Goal: Information Seeking & Learning: Learn about a topic

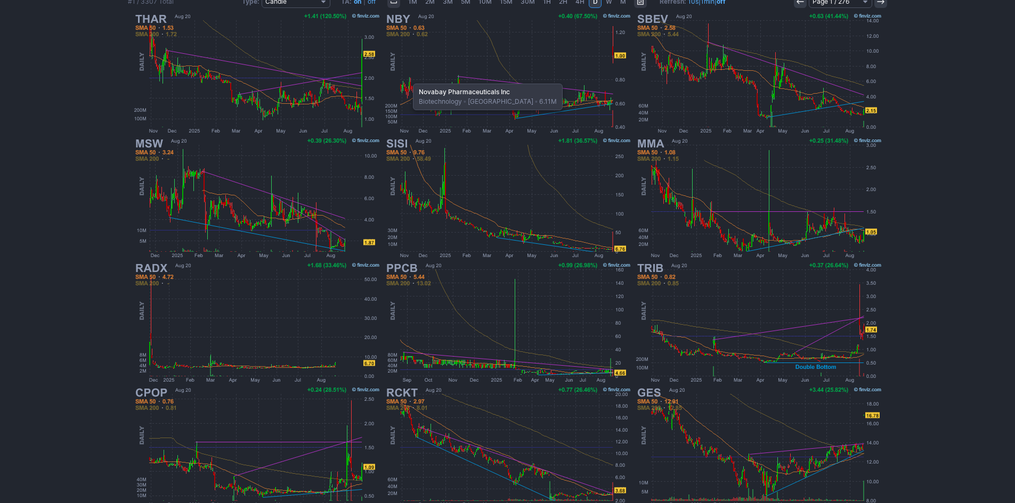
scroll to position [144, 0]
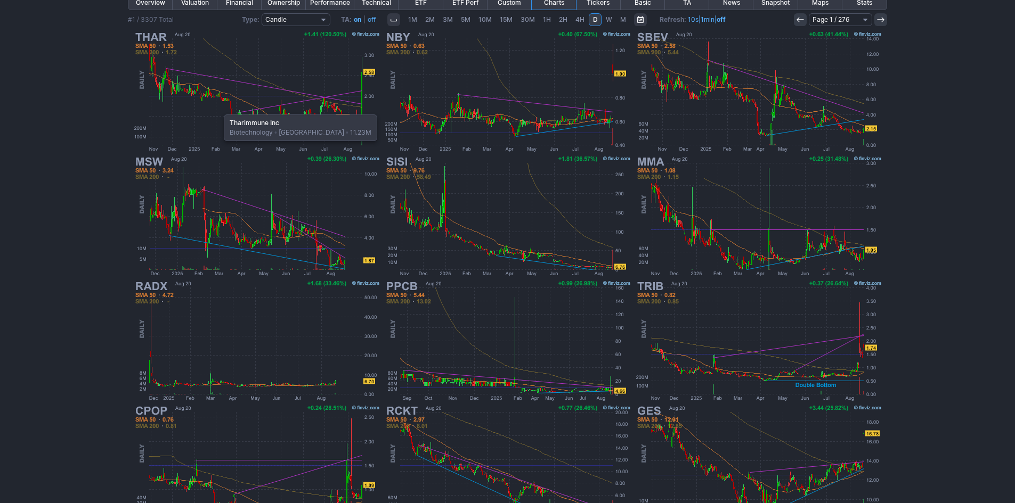
click at [218, 109] on img at bounding box center [256, 91] width 249 height 125
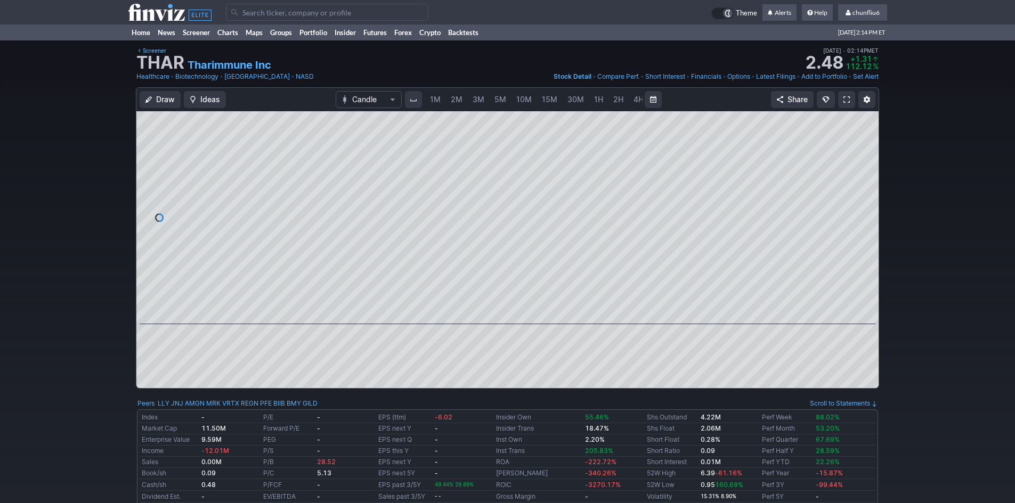
scroll to position [0, 58]
click at [441, 99] on span "5M" at bounding box center [443, 99] width 12 height 9
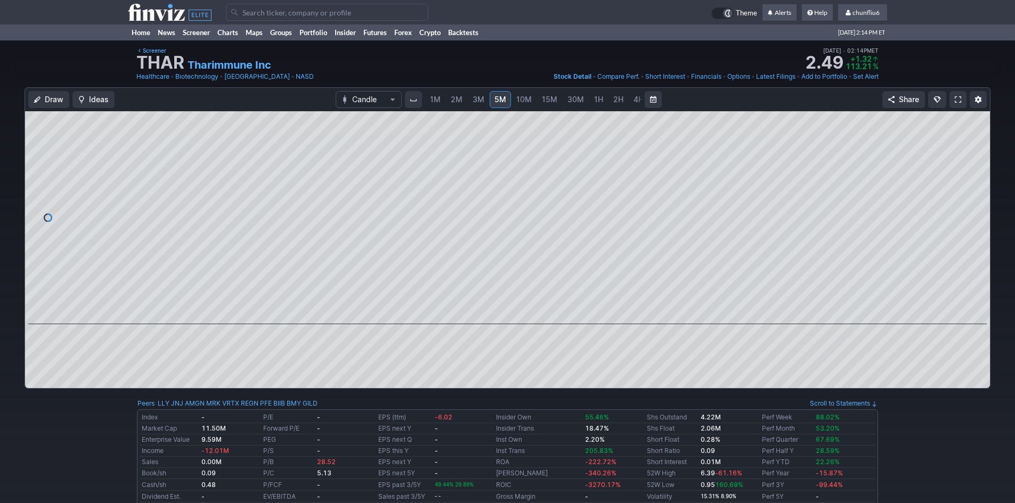
click at [434, 100] on span "1M" at bounding box center [435, 99] width 11 height 9
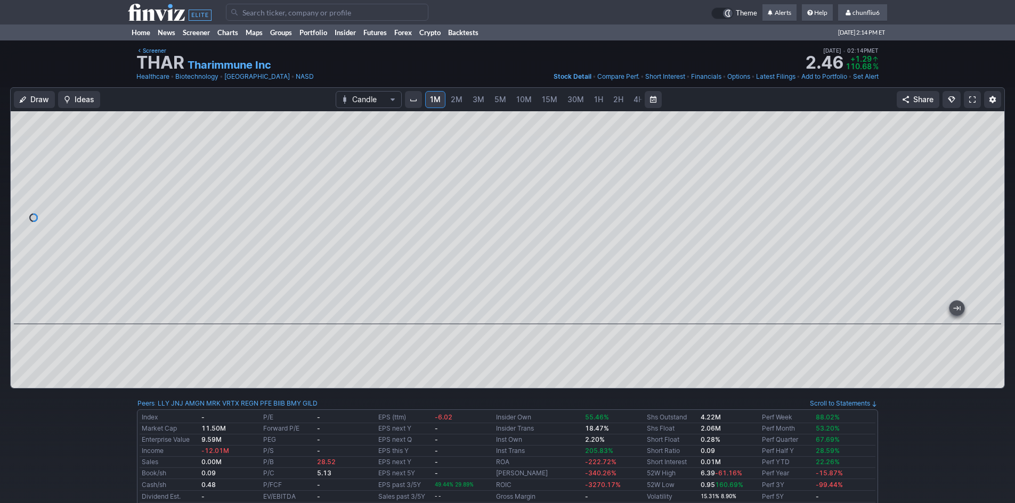
click at [973, 100] on span at bounding box center [972, 99] width 6 height 9
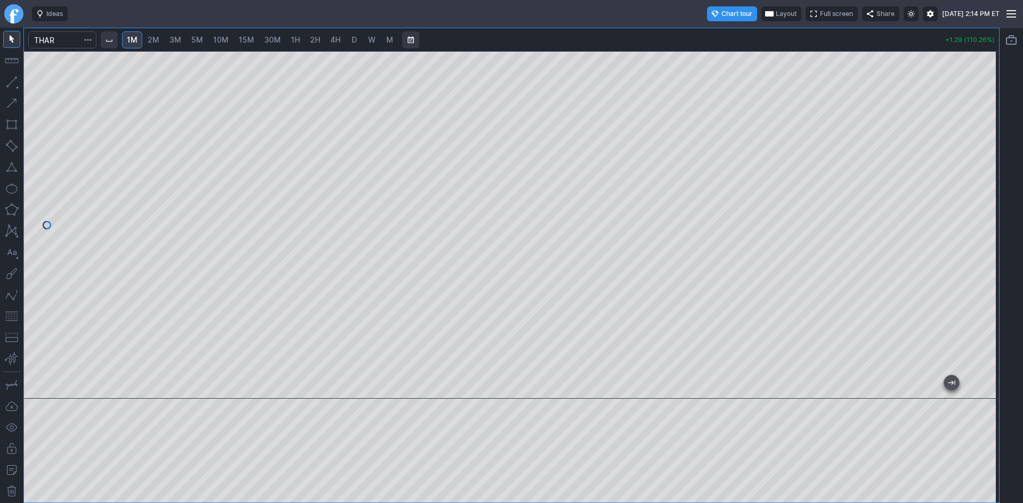
drag, startPoint x: 10, startPoint y: 313, endPoint x: 18, endPoint y: 310, distance: 8.8
click at [11, 314] on button "button" at bounding box center [11, 316] width 17 height 17
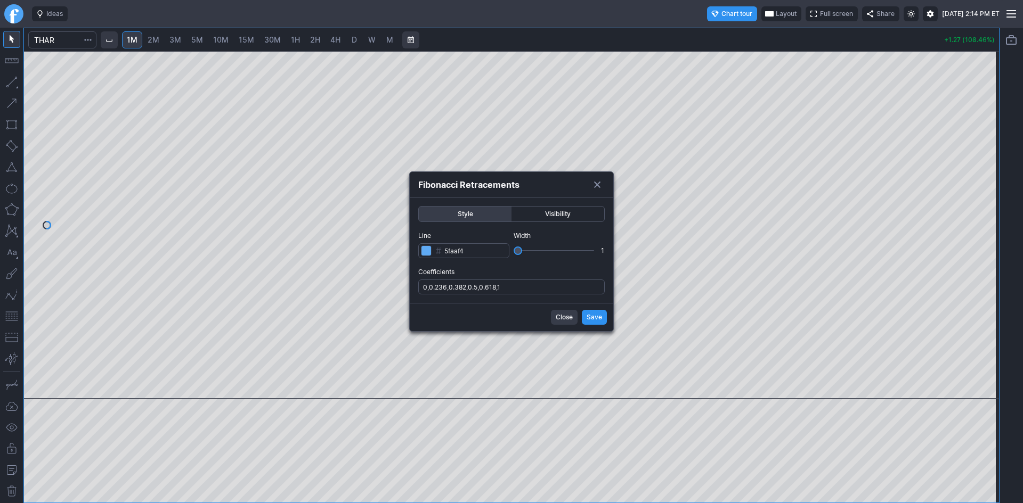
click at [524, 291] on input "0,0.236,0.382,0.5,0.618,1" at bounding box center [511, 287] width 186 height 15
type input "0,0.236,0.382,0.5,0.618,1,.786"
click at [589, 313] on span "Save" at bounding box center [594, 317] width 15 height 11
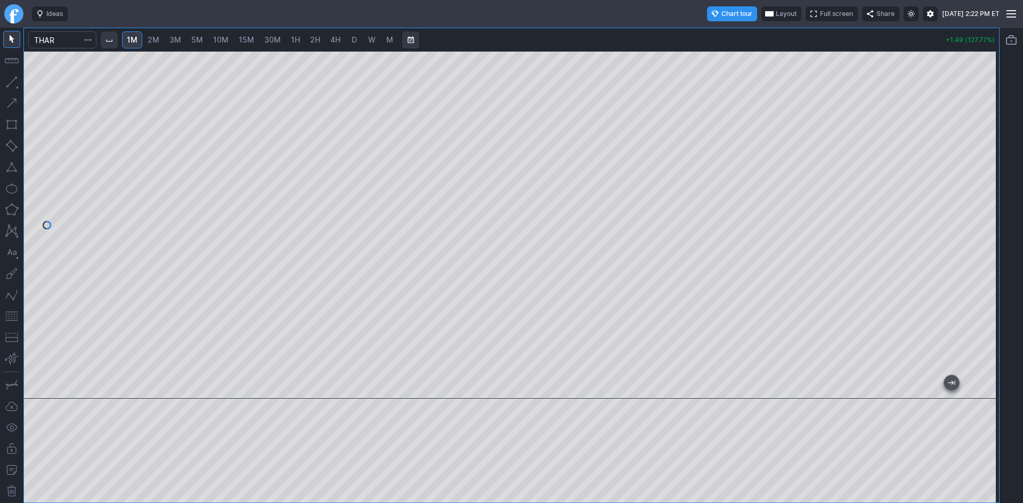
drag, startPoint x: 983, startPoint y: 269, endPoint x: 989, endPoint y: 248, distance: 22.1
click at [989, 248] on div at bounding box center [988, 222] width 22 height 321
click at [962, 190] on div at bounding box center [511, 225] width 975 height 348
click at [776, 9] on span "Layout" at bounding box center [786, 14] width 21 height 11
click at [732, 32] on button "Layout" at bounding box center [731, 34] width 15 height 15
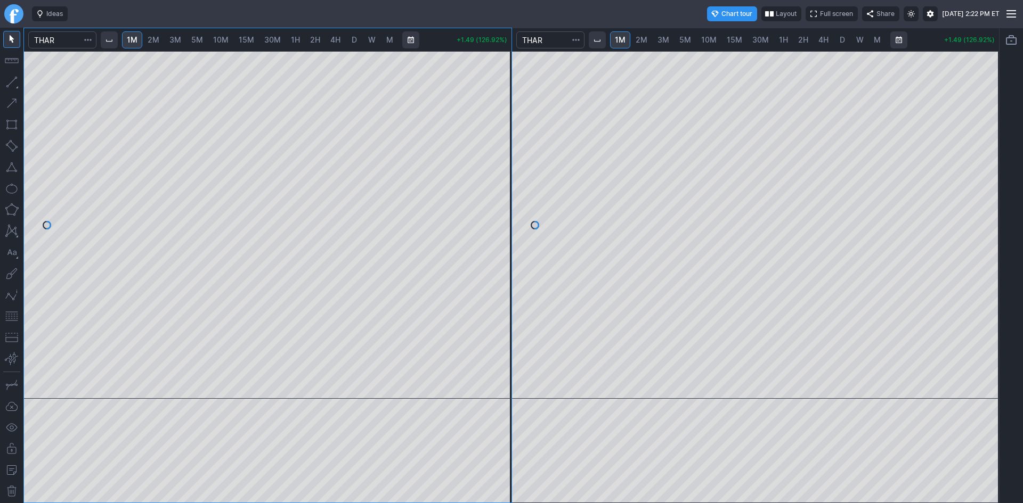
click at [706, 38] on span "10M" at bounding box center [708, 39] width 15 height 9
drag, startPoint x: 996, startPoint y: 74, endPoint x: 991, endPoint y: 126, distance: 53.0
click at [991, 126] on div at bounding box center [988, 222] width 22 height 321
click at [840, 44] on span "D" at bounding box center [842, 39] width 5 height 9
drag, startPoint x: 981, startPoint y: 230, endPoint x: 980, endPoint y: 246, distance: 16.1
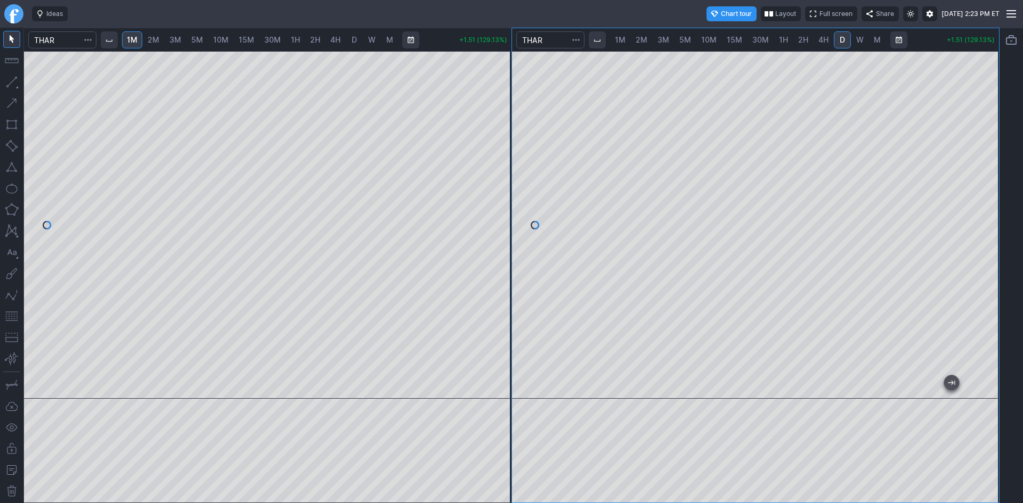
click at [980, 246] on div at bounding box center [988, 222] width 22 height 321
drag, startPoint x: 983, startPoint y: 256, endPoint x: 985, endPoint y: 248, distance: 8.1
click at [985, 248] on div at bounding box center [988, 222] width 22 height 321
click at [989, 292] on div at bounding box center [988, 222] width 22 height 321
click at [156, 40] on span "2M" at bounding box center [154, 39] width 12 height 9
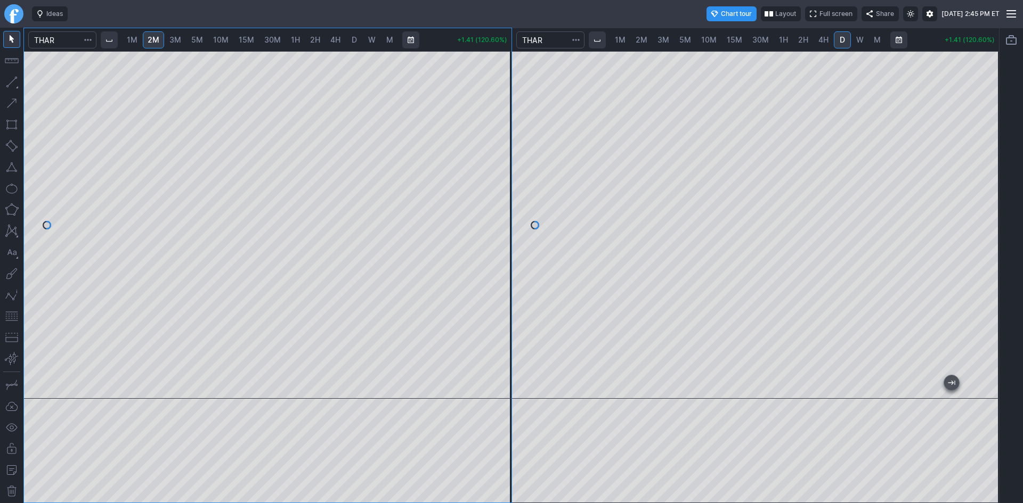
drag, startPoint x: 499, startPoint y: 159, endPoint x: 492, endPoint y: 207, distance: 49.0
click at [501, 201] on div at bounding box center [500, 222] width 22 height 321
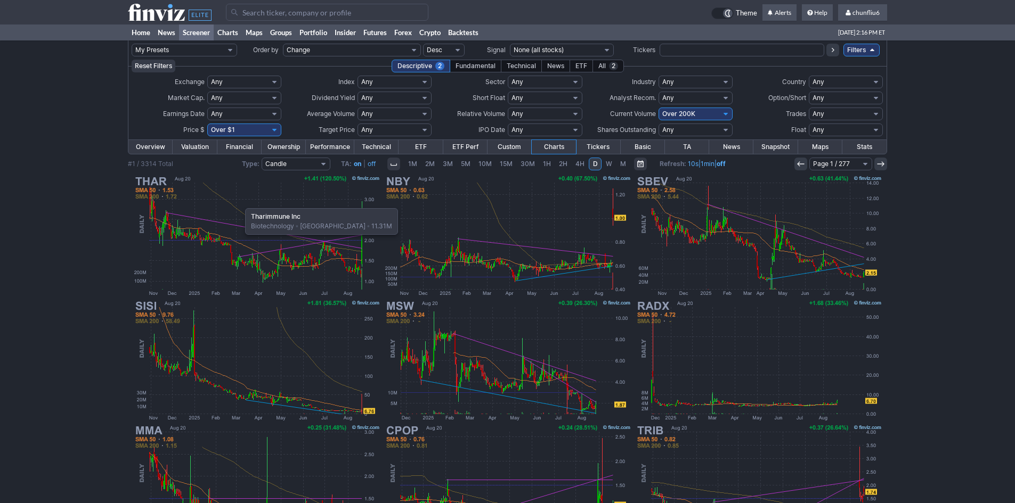
click at [240, 203] on img at bounding box center [256, 236] width 249 height 125
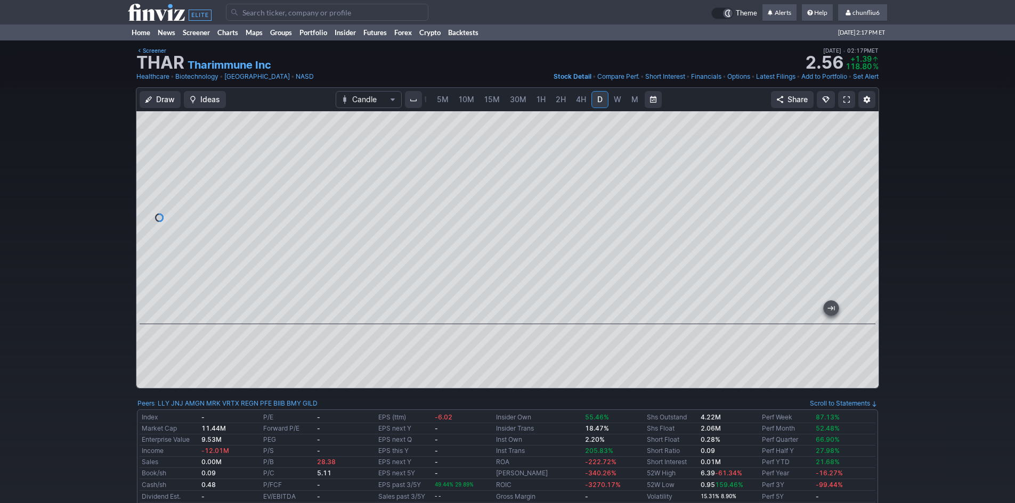
click at [265, 11] on input "Search" at bounding box center [327, 12] width 202 height 17
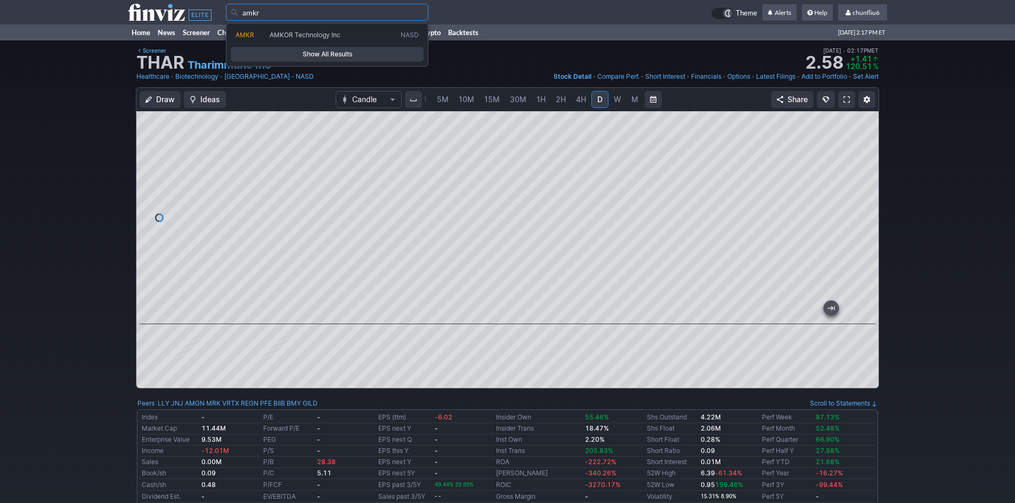
type input "amkr"
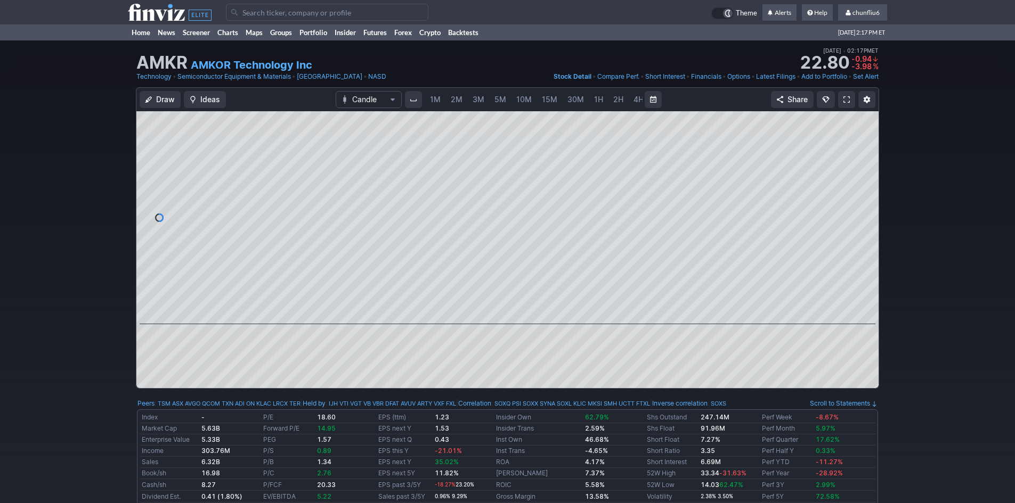
scroll to position [0, 58]
click at [846, 95] on span at bounding box center [846, 99] width 6 height 9
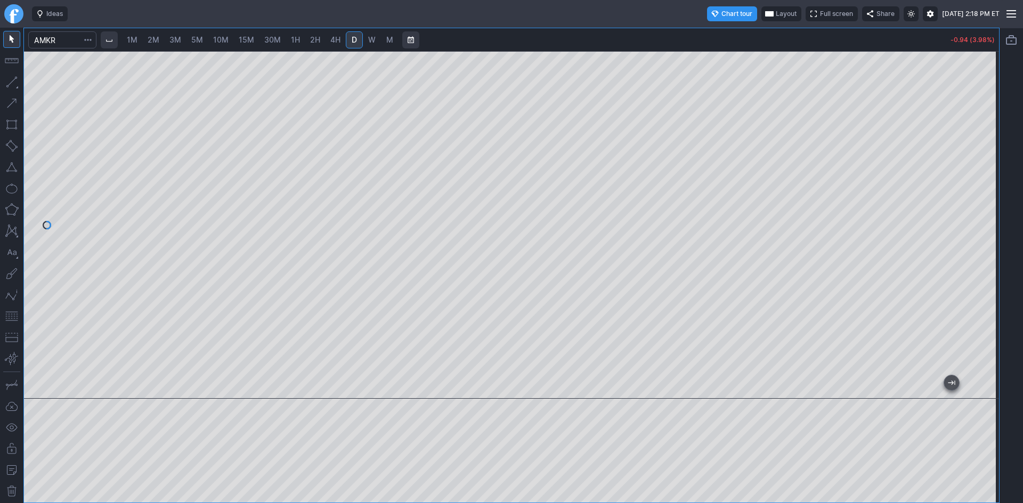
click at [263, 269] on div at bounding box center [511, 225] width 975 height 348
drag, startPoint x: 993, startPoint y: 213, endPoint x: 991, endPoint y: 240, distance: 27.3
click at [991, 240] on div at bounding box center [988, 222] width 22 height 321
click at [375, 40] on span "W" at bounding box center [371, 39] width 7 height 9
click at [384, 39] on link "M" at bounding box center [389, 39] width 17 height 17
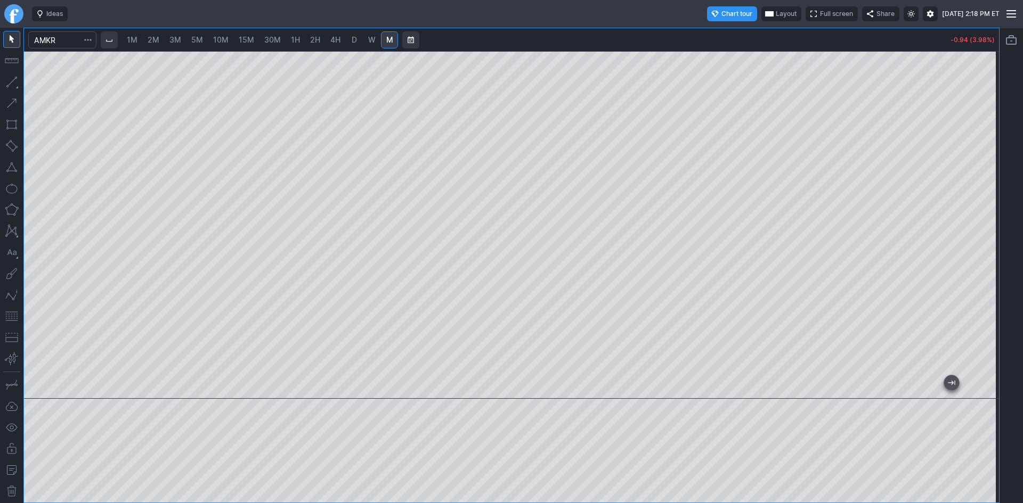
drag, startPoint x: 518, startPoint y: 391, endPoint x: 1022, endPoint y: 361, distance: 504.9
click at [1022, 361] on div "1M 2M 3M 5M 10M 15M 30M 1H 2H 4H D W M -0.94 (3.98%)" at bounding box center [511, 266] width 1023 height 476
drag, startPoint x: 543, startPoint y: 392, endPoint x: 869, endPoint y: 385, distance: 326.1
click at [869, 385] on div at bounding box center [509, 389] width 934 height 11
click at [370, 39] on span "W" at bounding box center [371, 39] width 7 height 9
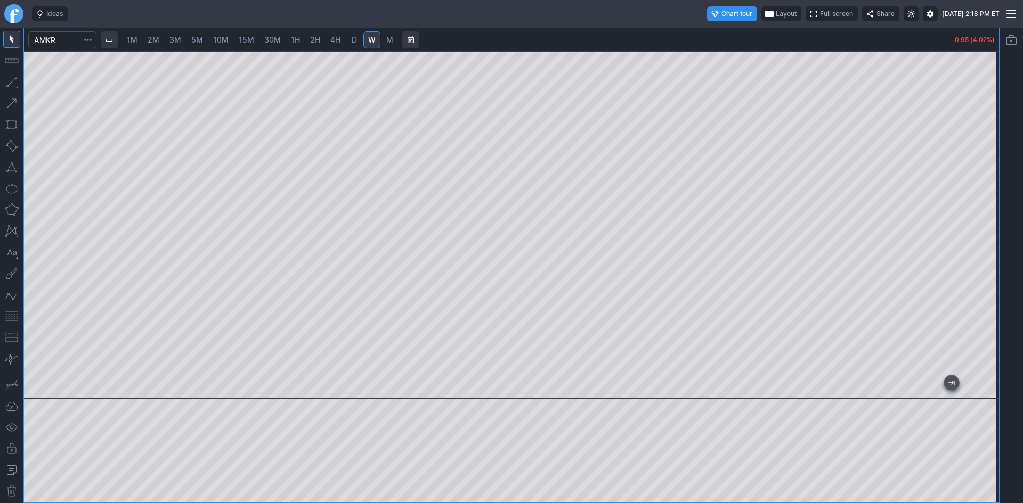
click at [352, 38] on span "D" at bounding box center [354, 39] width 5 height 9
